Goal: Task Accomplishment & Management: Use online tool/utility

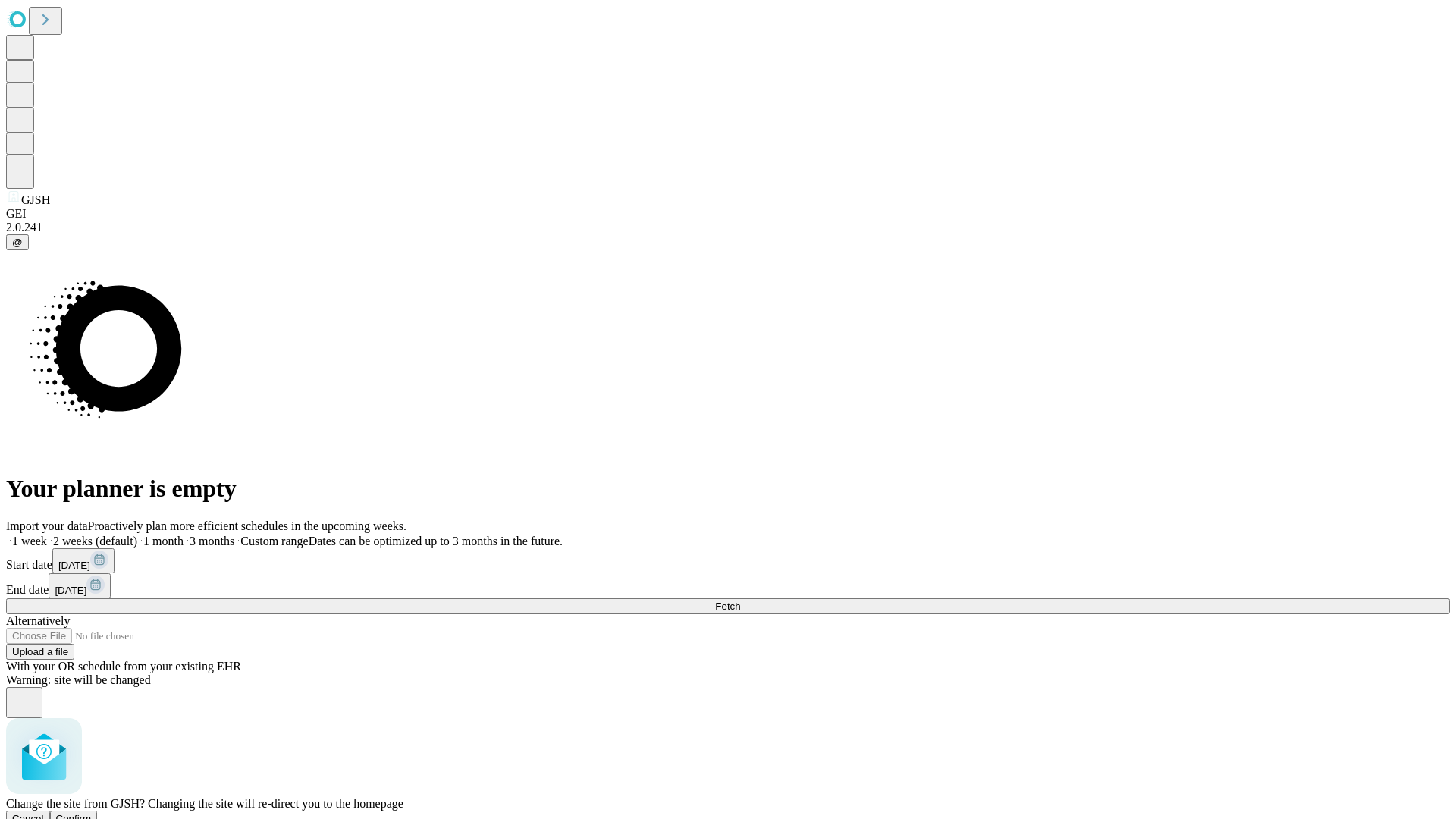
click at [92, 813] on span "Confirm" at bounding box center [74, 818] width 35 height 12
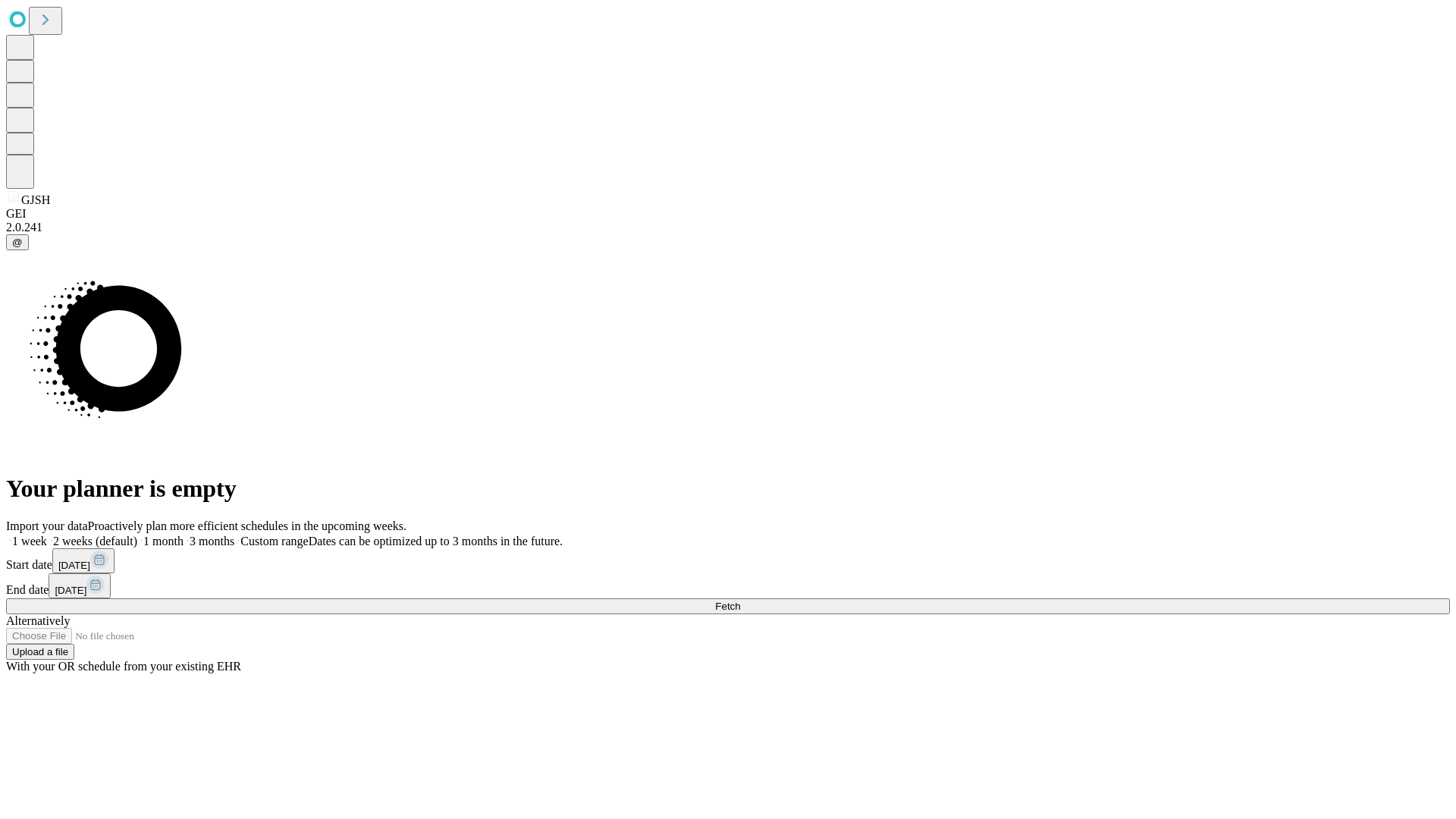
click at [47, 535] on label "1 week" at bounding box center [26, 541] width 41 height 13
click at [740, 601] on span "Fetch" at bounding box center [727, 606] width 25 height 12
